Goal: Task Accomplishment & Management: Complete application form

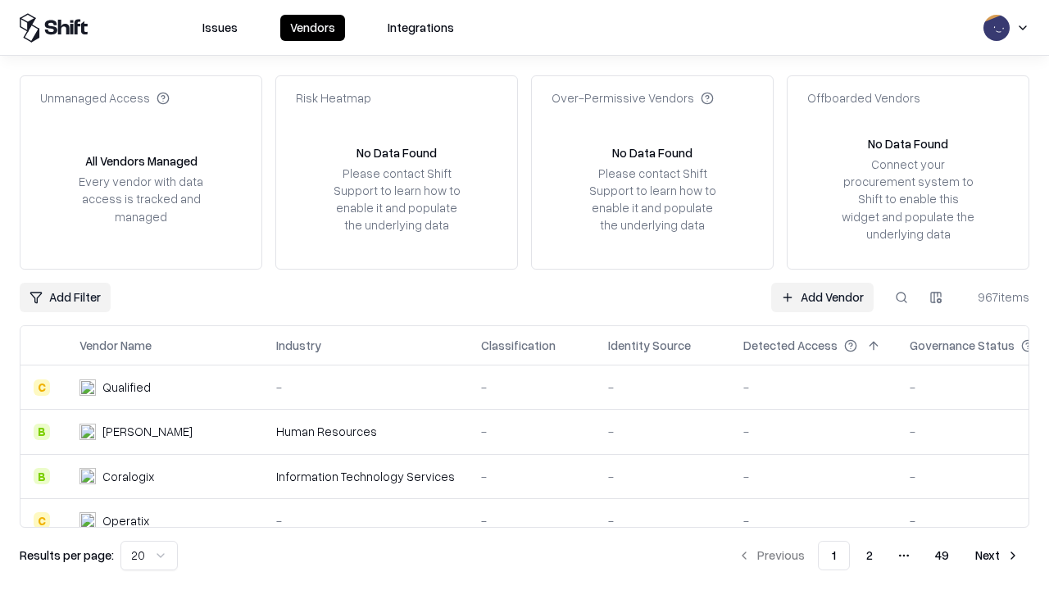
click at [822, 297] on link "Add Vendor" at bounding box center [822, 297] width 102 height 29
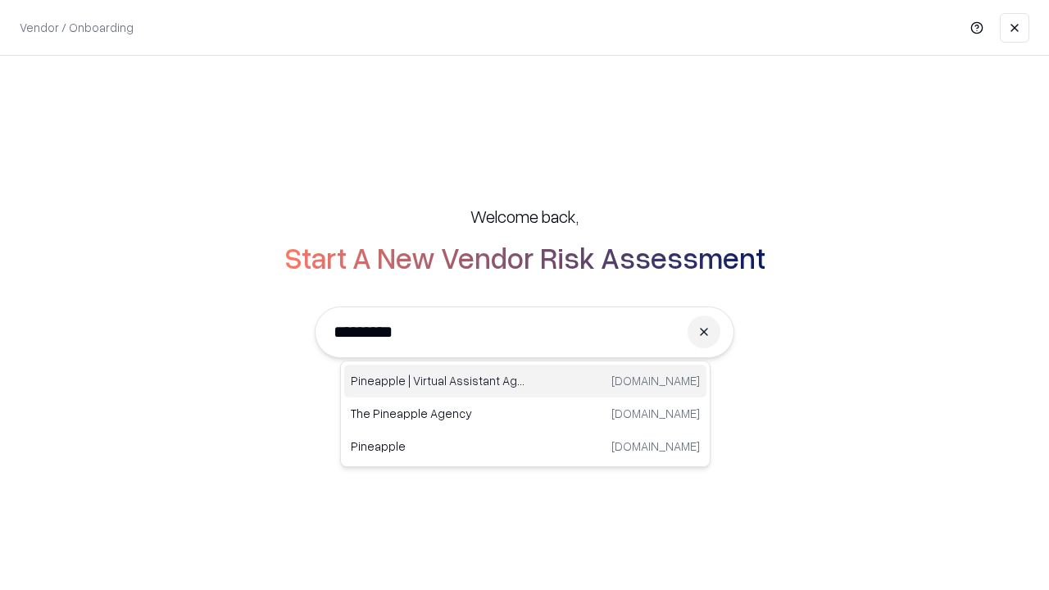
click at [525, 381] on div "Pineapple | Virtual Assistant Agency [DOMAIN_NAME]" at bounding box center [525, 381] width 362 height 33
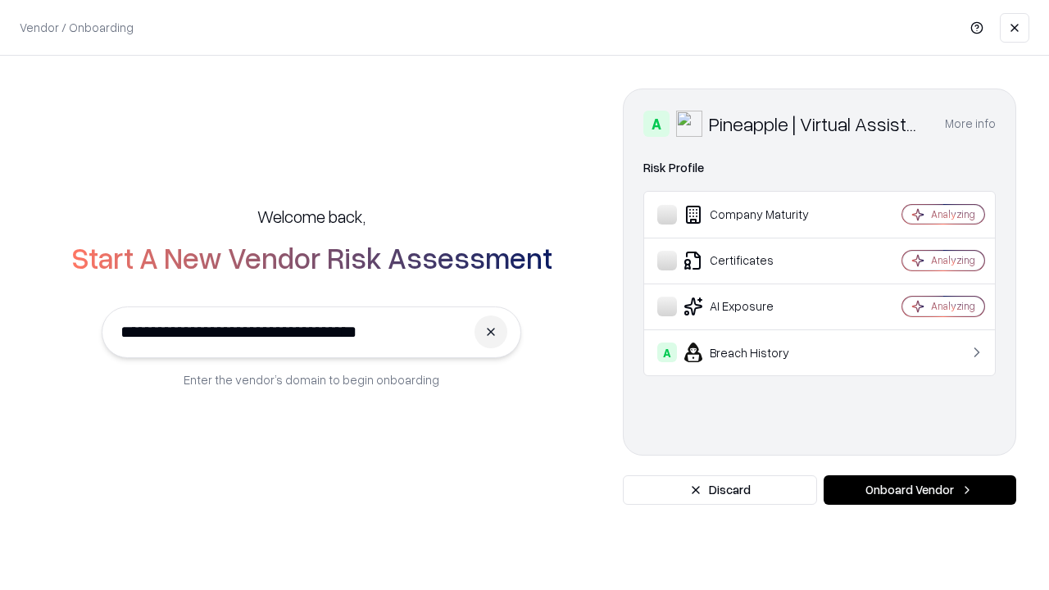
type input "**********"
click at [919, 490] on button "Onboard Vendor" at bounding box center [919, 489] width 193 height 29
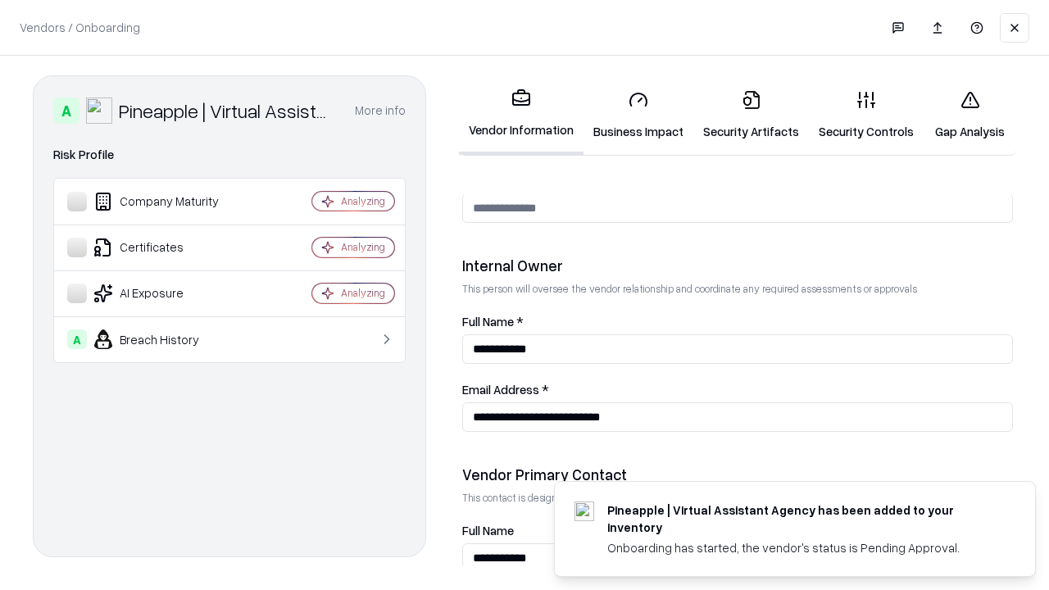
scroll to position [849, 0]
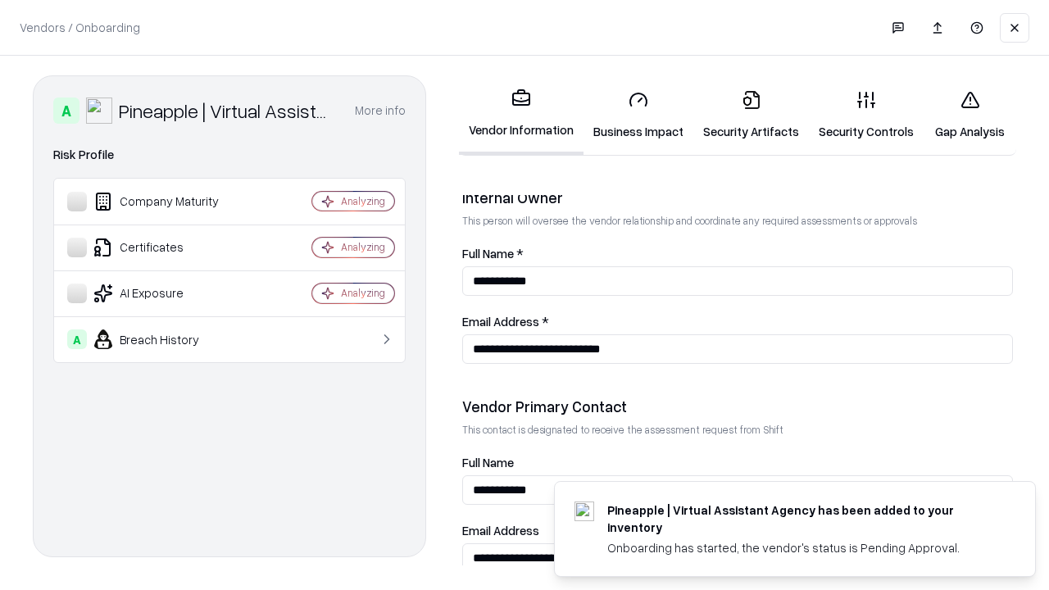
click at [638, 115] on link "Business Impact" at bounding box center [638, 115] width 110 height 76
click at [969, 115] on link "Gap Analysis" at bounding box center [969, 115] width 93 height 76
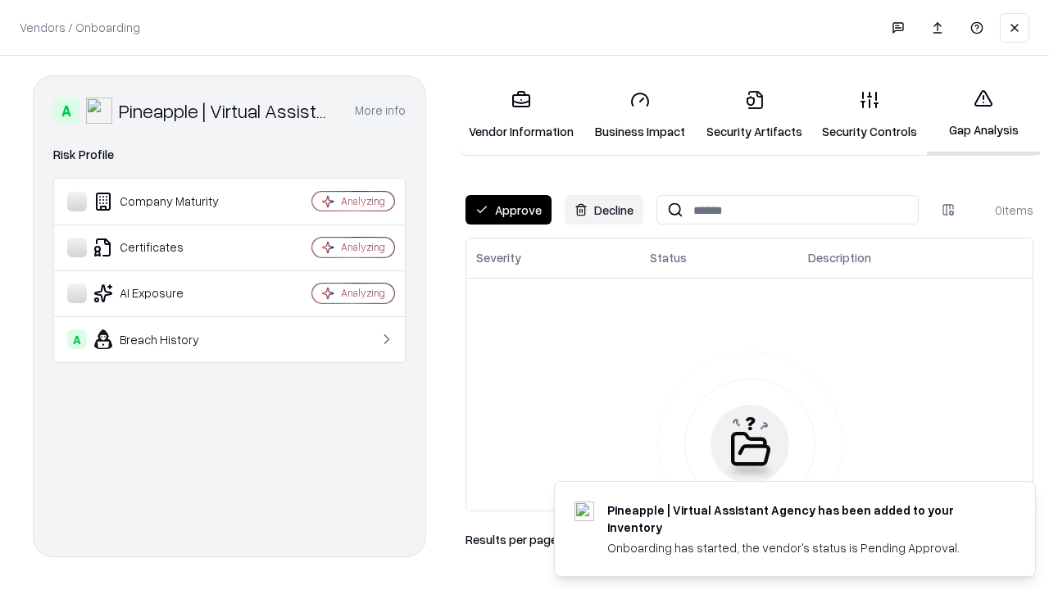
click at [508, 210] on button "Approve" at bounding box center [508, 209] width 86 height 29
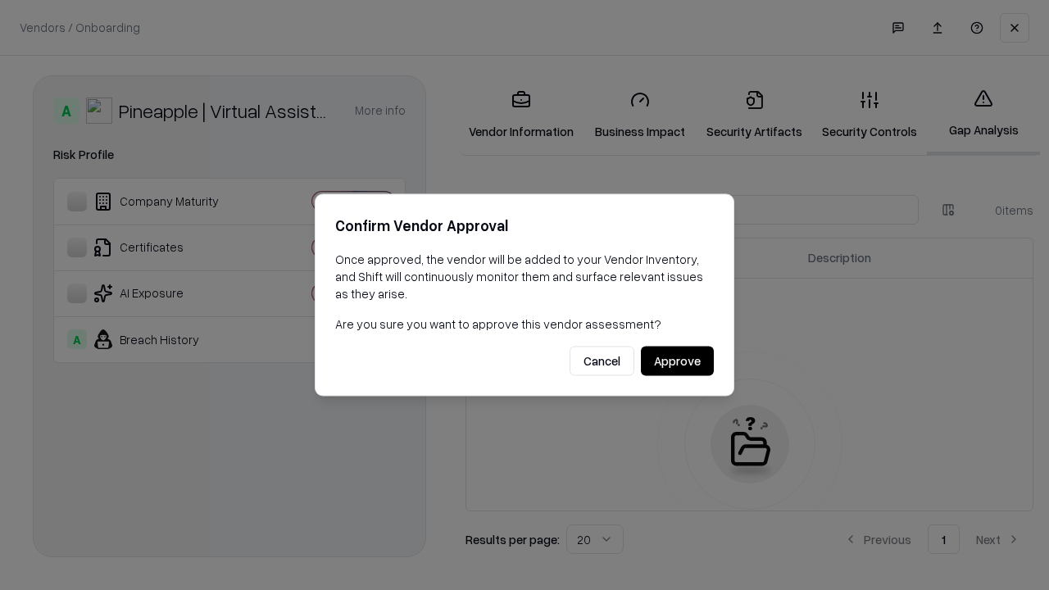
click at [677, 361] on button "Approve" at bounding box center [677, 361] width 73 height 29
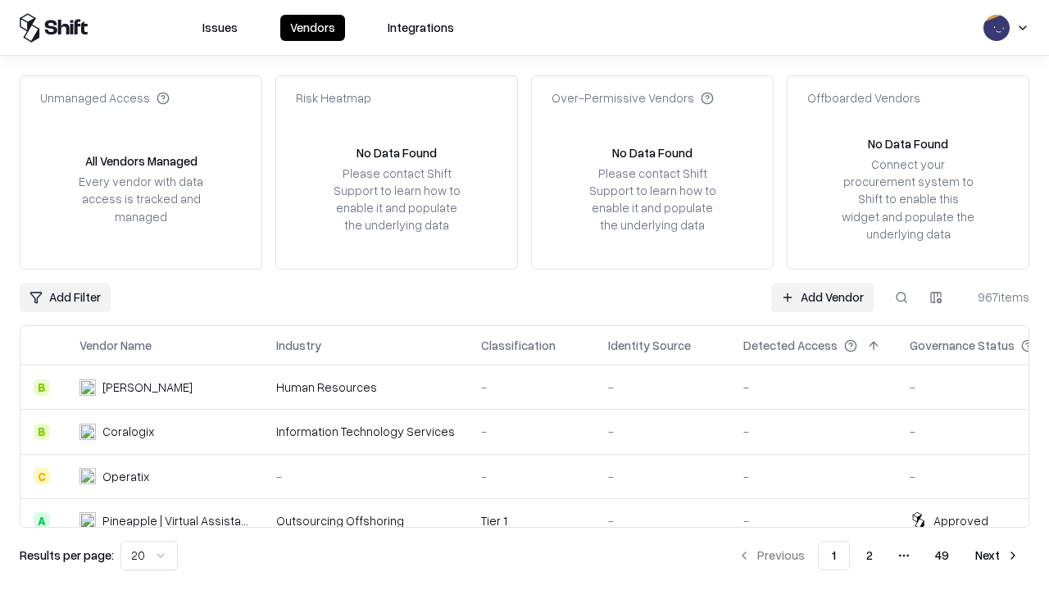
type input "**********"
click at [822, 297] on link "Add Vendor" at bounding box center [822, 297] width 102 height 29
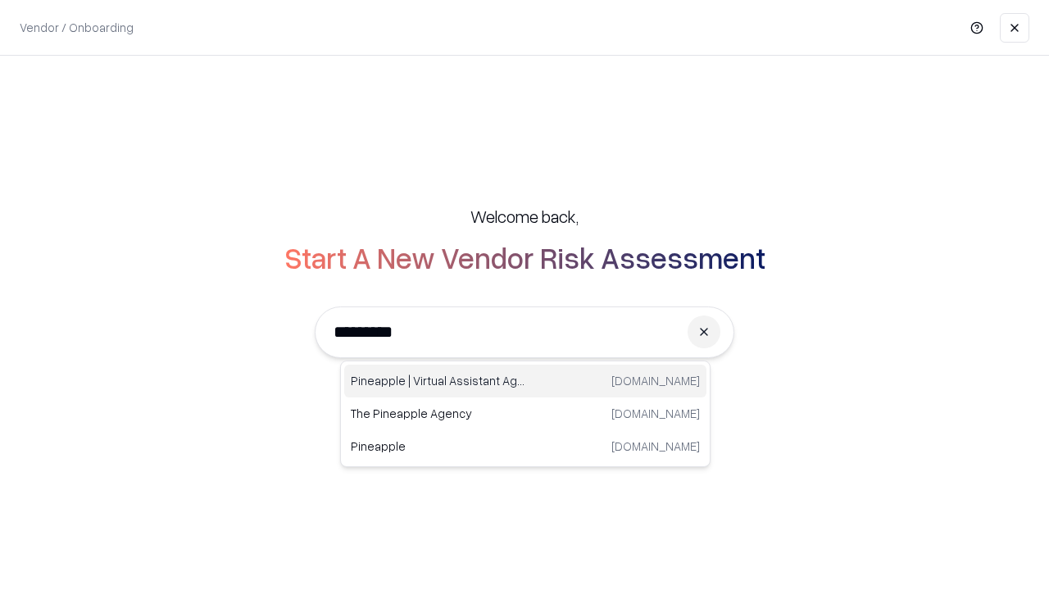
click at [525, 381] on div "Pineapple | Virtual Assistant Agency [DOMAIN_NAME]" at bounding box center [525, 381] width 362 height 33
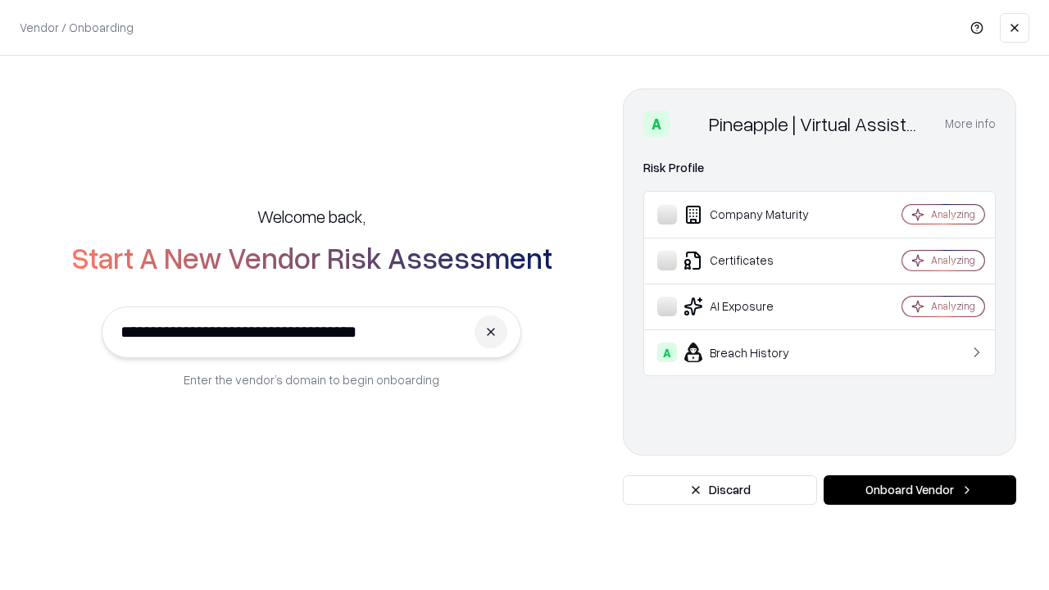
type input "**********"
click at [919, 490] on button "Onboard Vendor" at bounding box center [919, 489] width 193 height 29
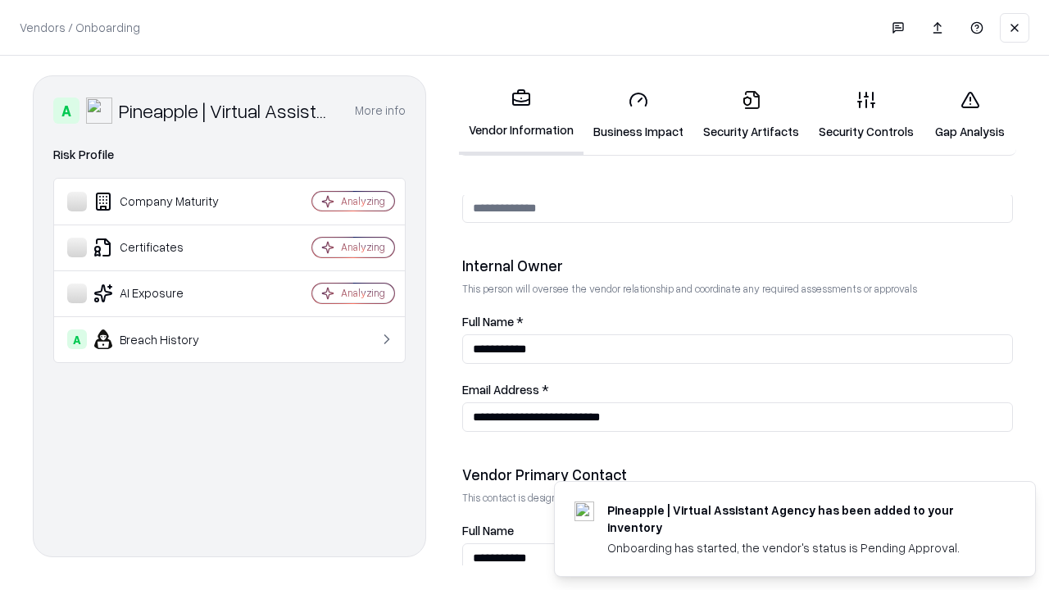
scroll to position [849, 0]
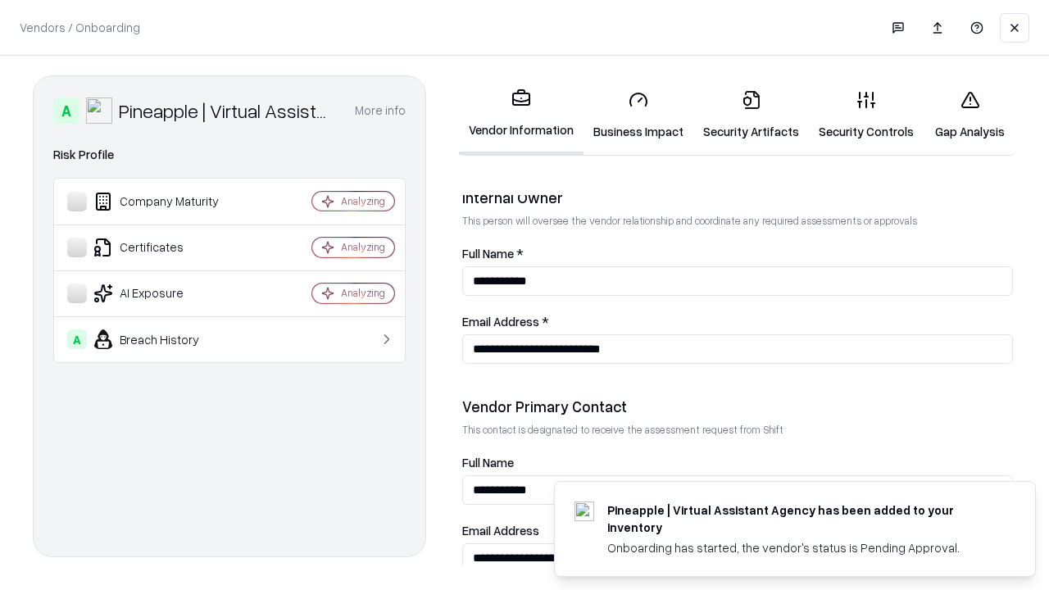
click at [969, 115] on link "Gap Analysis" at bounding box center [969, 115] width 93 height 76
